Goal: Find specific page/section: Find specific page/section

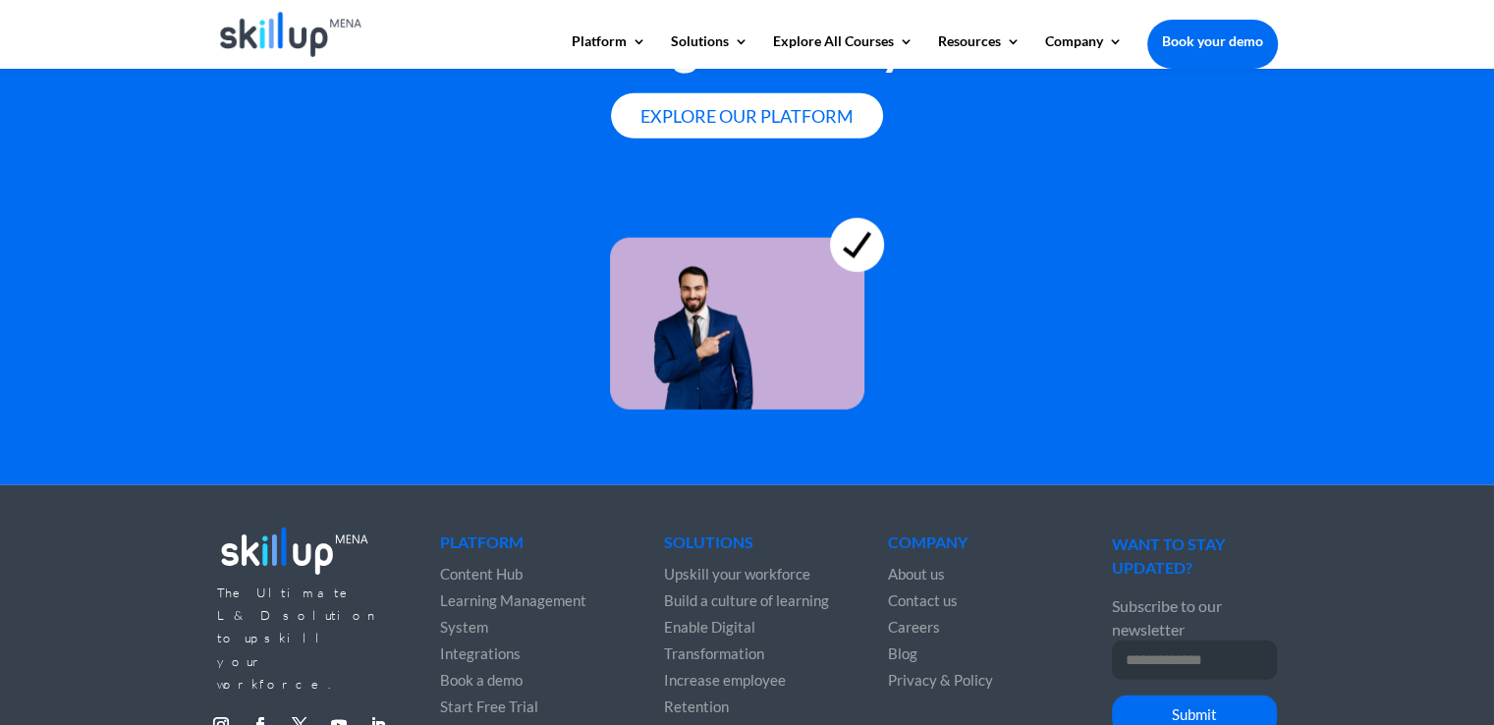
scroll to position [5486, 0]
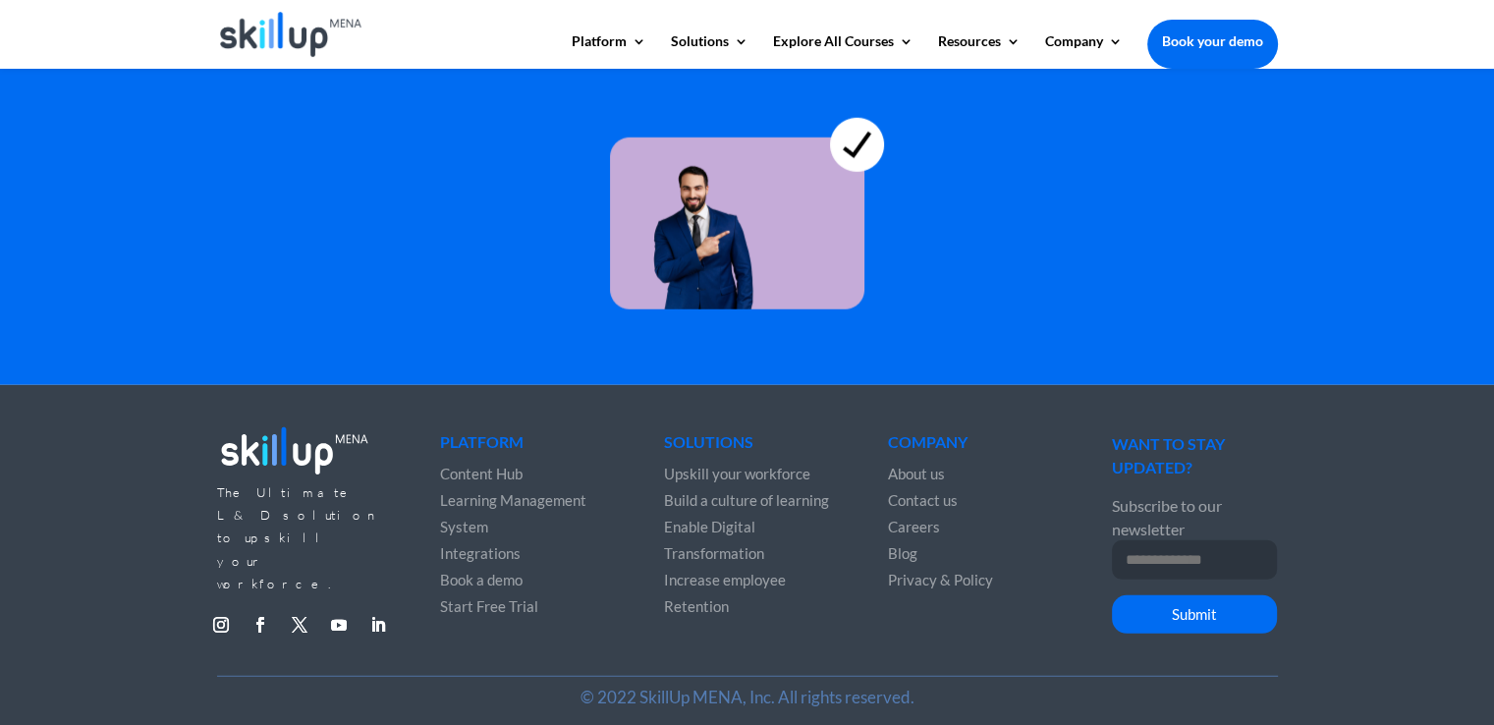
click at [917, 465] on span "About us" at bounding box center [916, 474] width 57 height 18
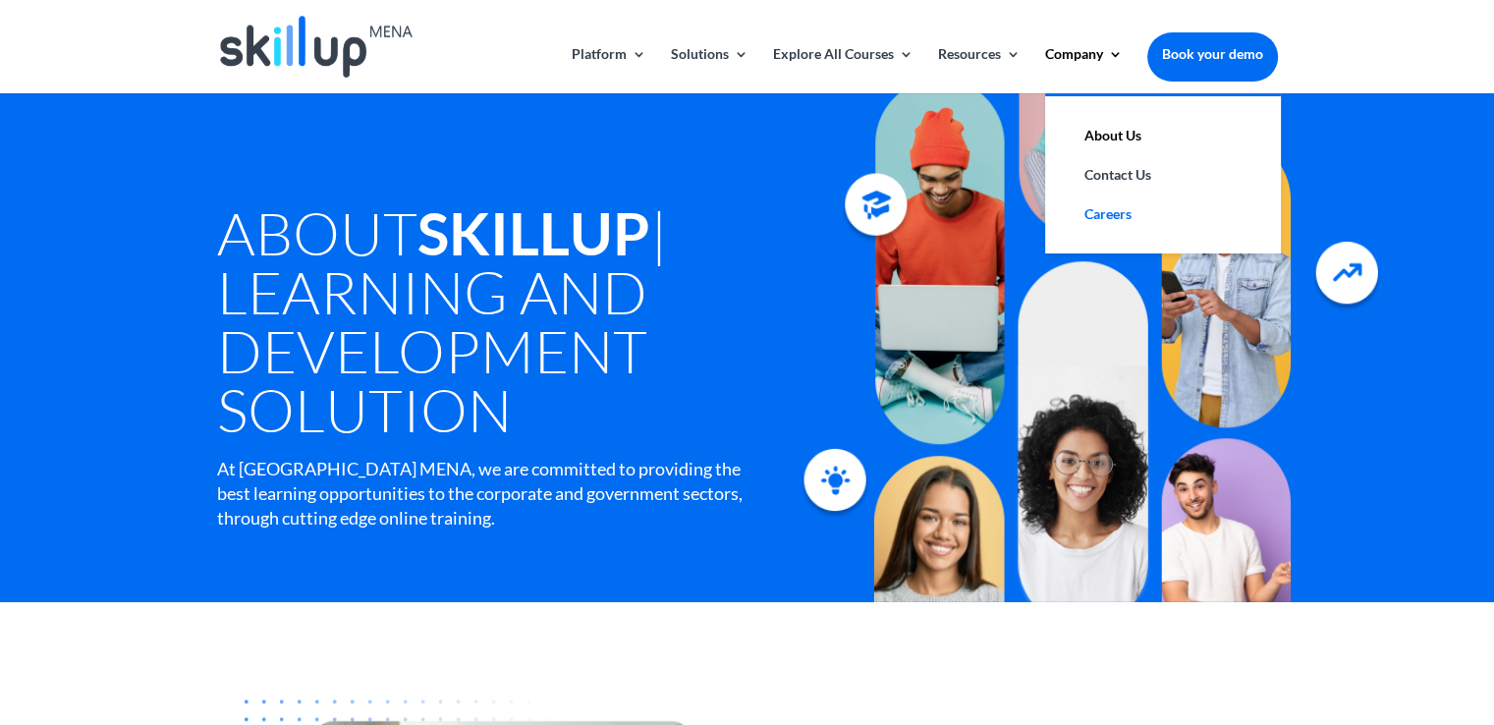
click at [1108, 206] on link "Careers" at bounding box center [1163, 213] width 196 height 39
